Goal: Check status

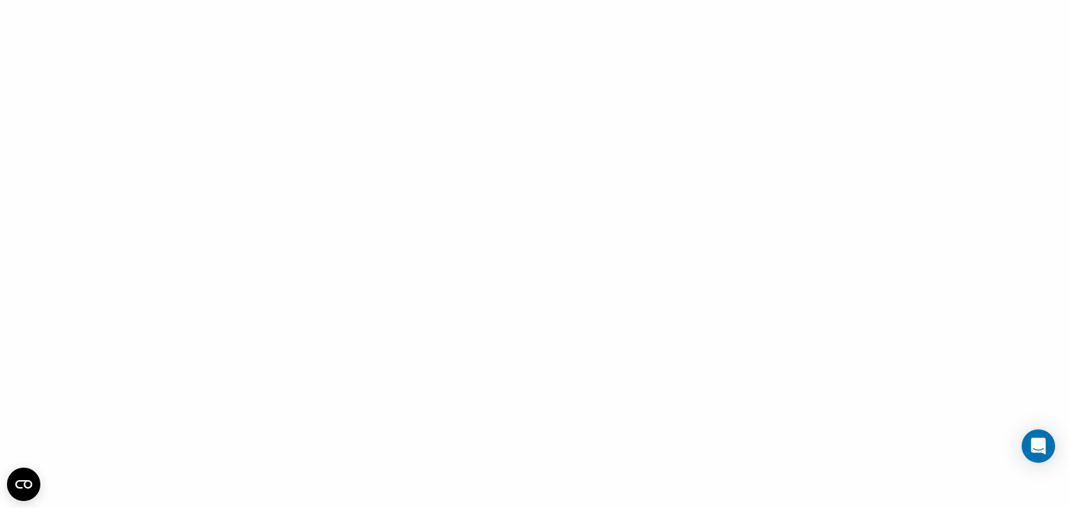
click at [735, 166] on div at bounding box center [534, 254] width 1069 height 508
